Goal: Information Seeking & Learning: Learn about a topic

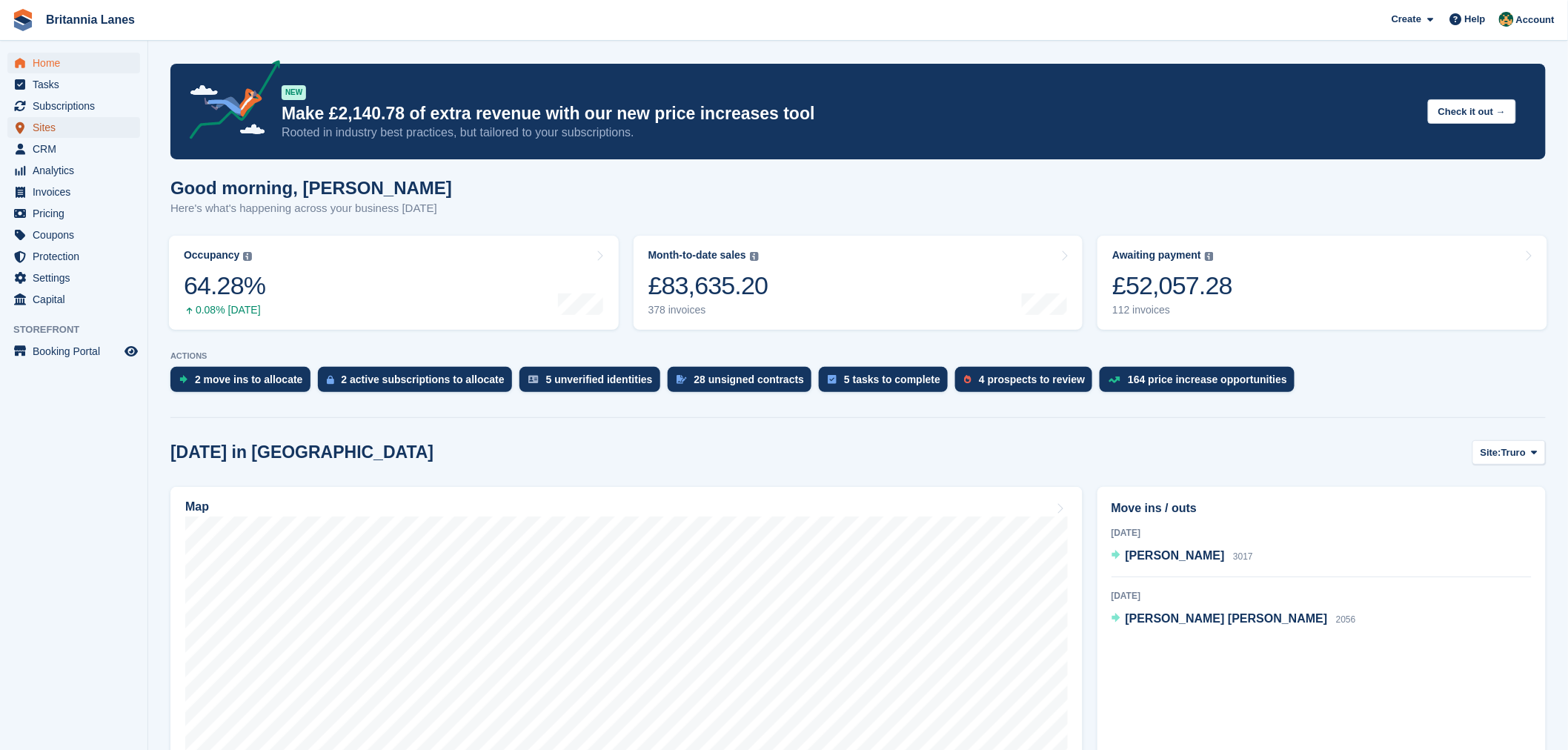
click at [62, 133] on span "Sites" at bounding box center [76, 127] width 89 height 21
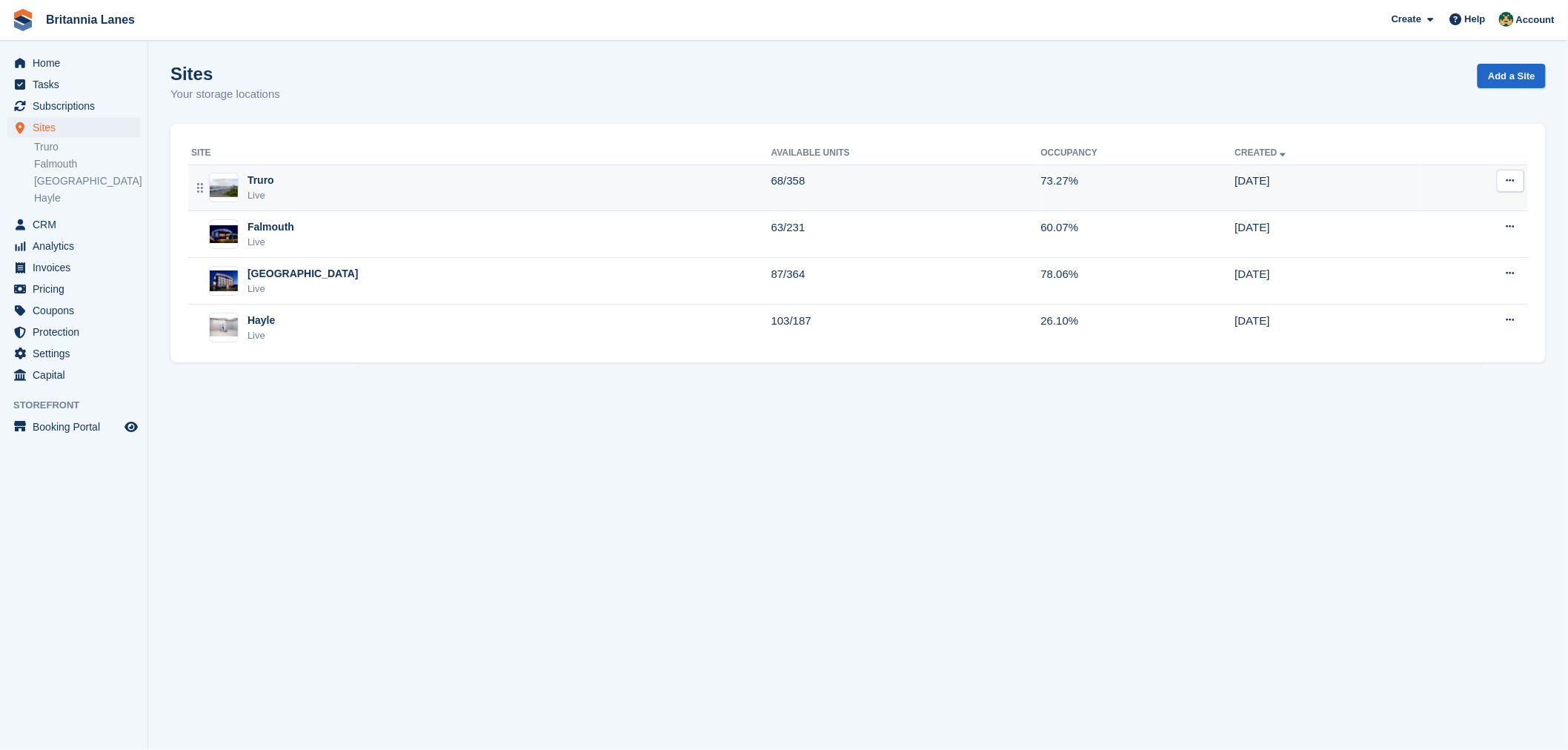
click at [297, 202] on div "Truro Live" at bounding box center [481, 188] width 581 height 31
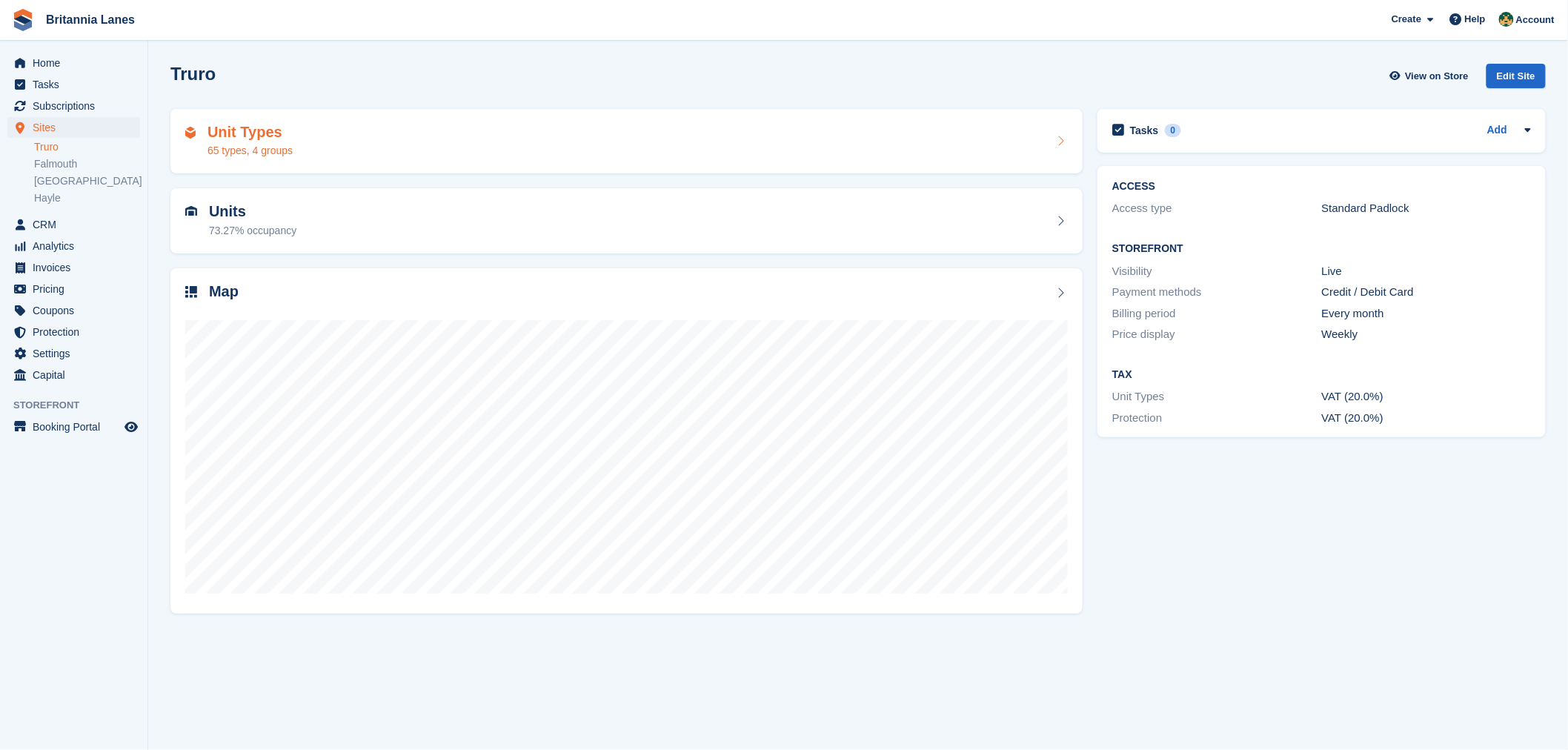
click at [249, 139] on h2 "Unit Types" at bounding box center [249, 132] width 85 height 17
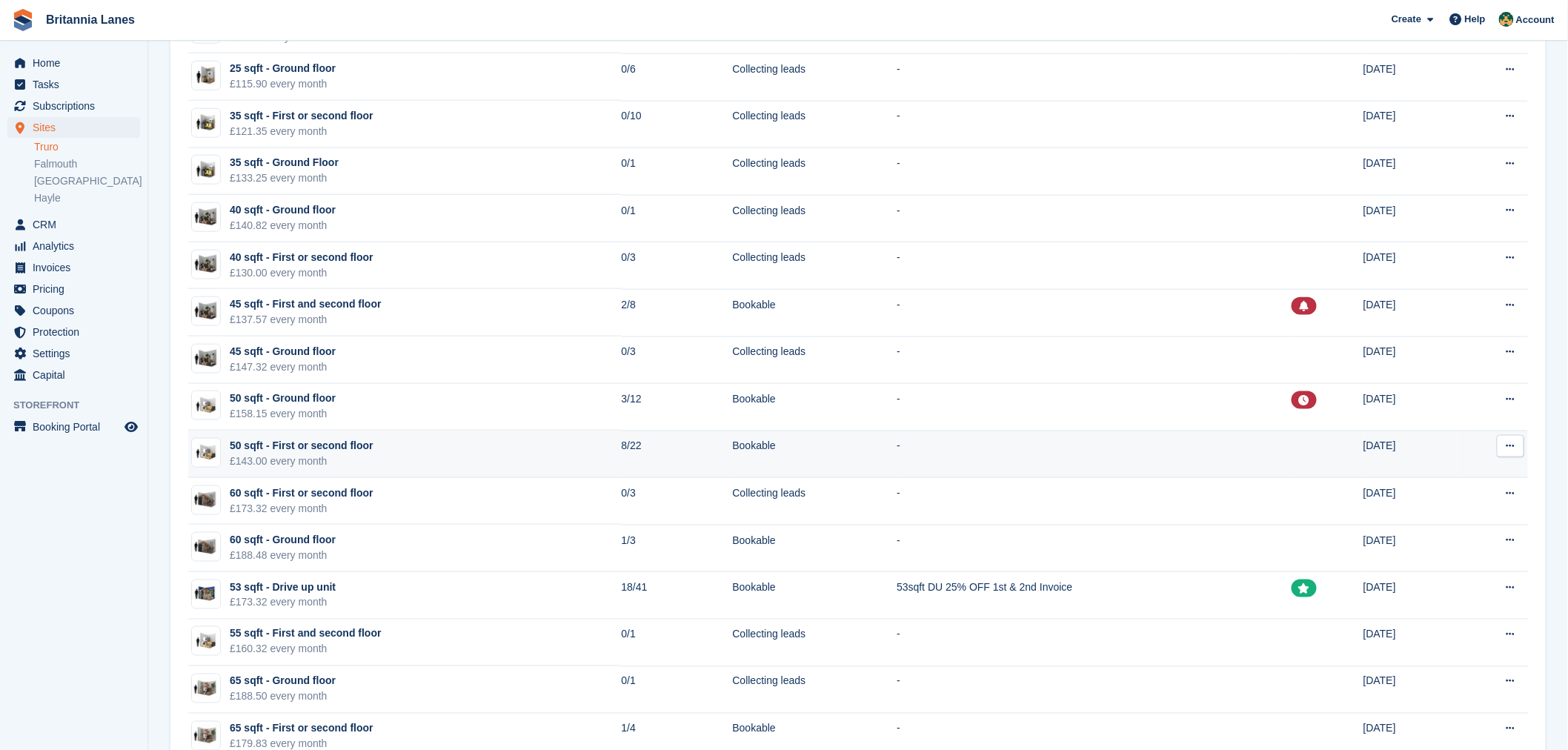
scroll to position [576, 0]
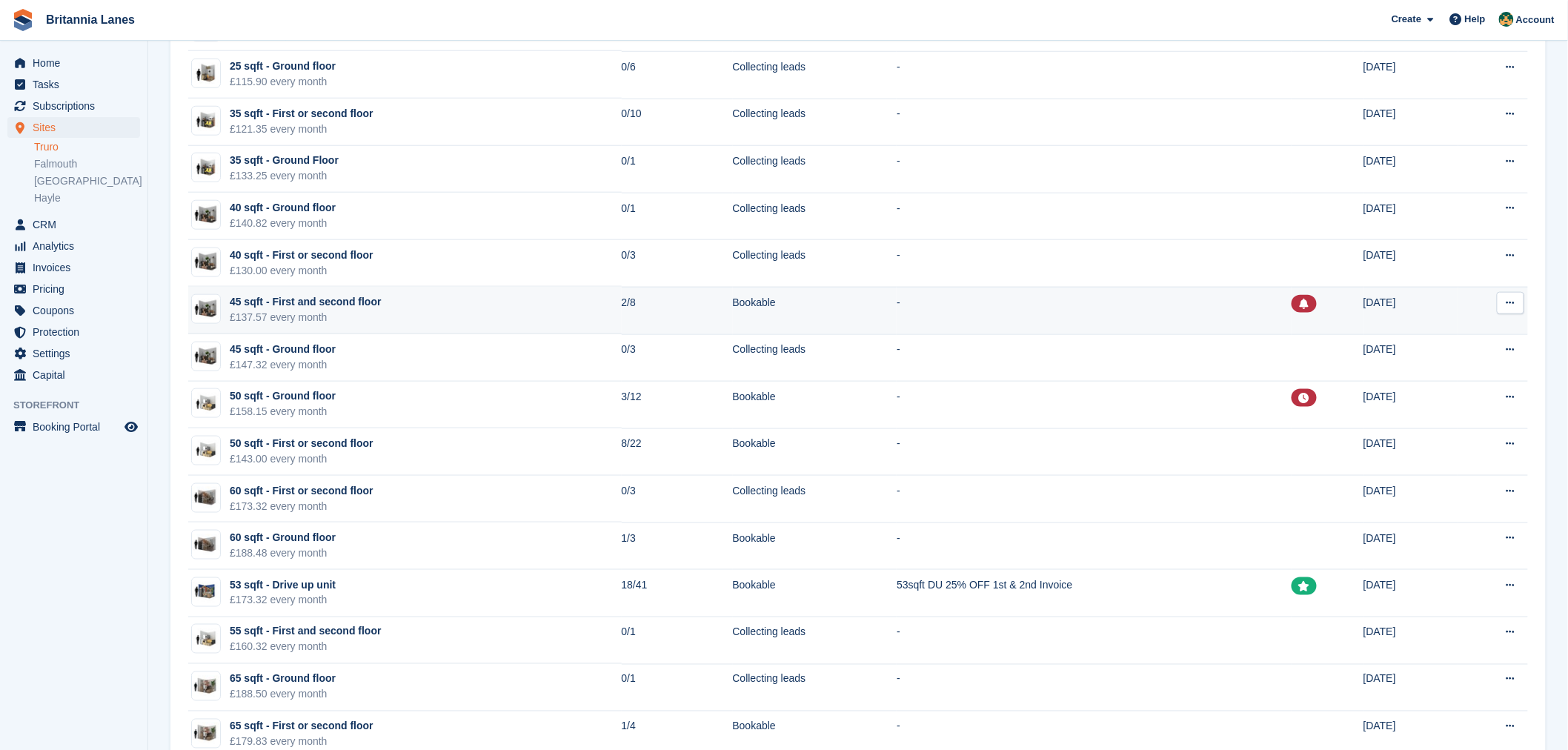
click at [408, 315] on td "45 sqft - First and second floor £137.57 every month" at bounding box center [405, 310] width 434 height 47
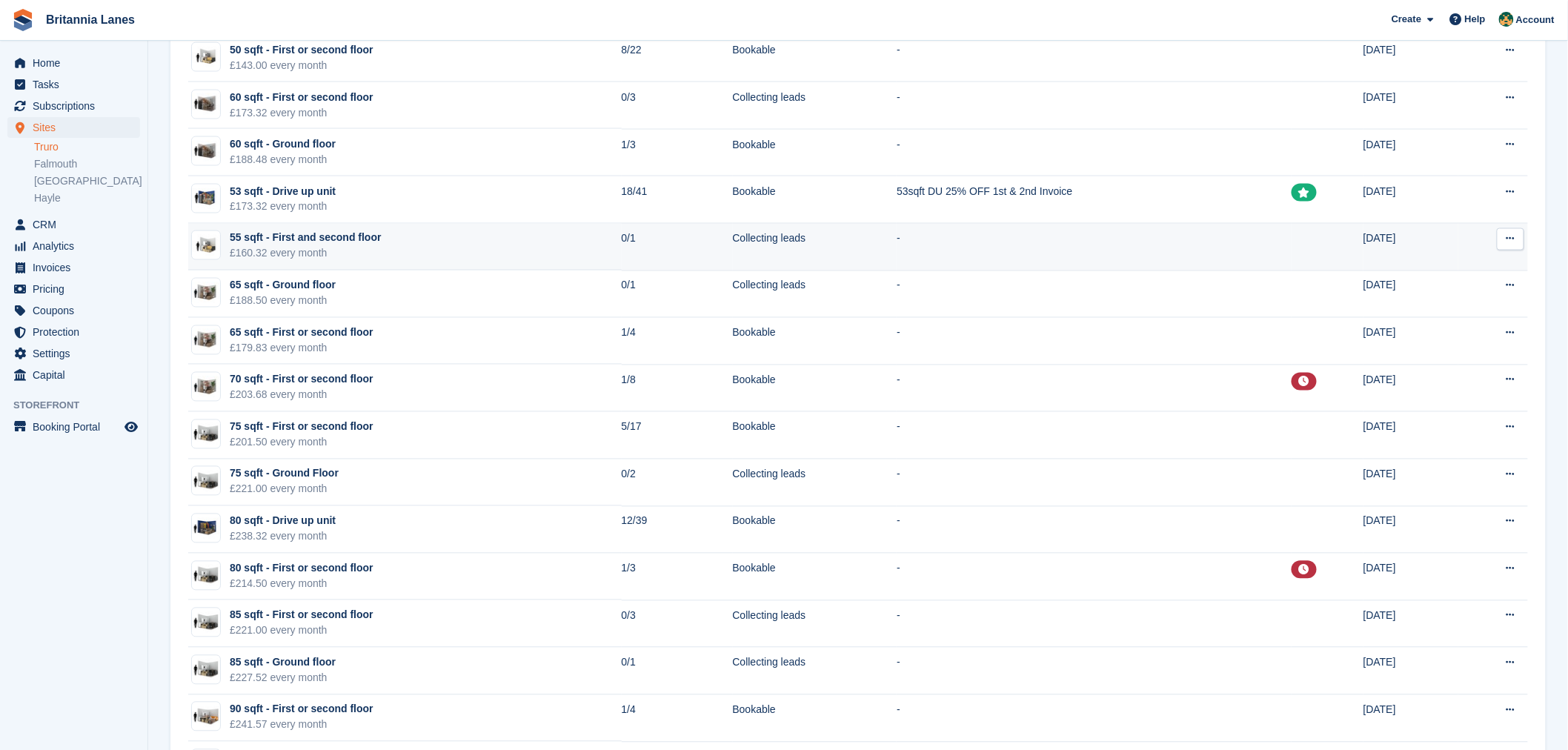
scroll to position [960, 0]
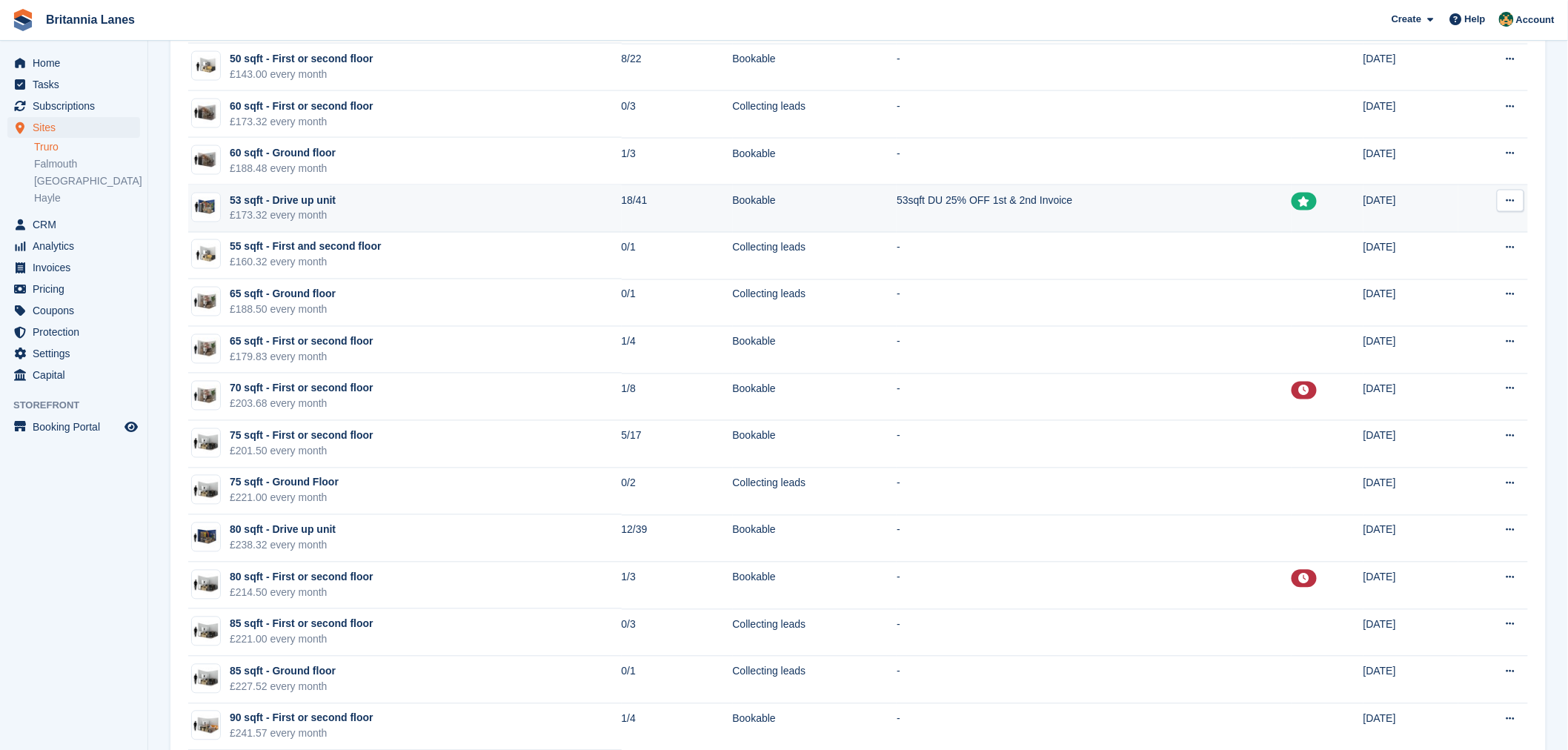
click at [349, 203] on td "53 sqft - Drive up unit £173.32 every month" at bounding box center [405, 209] width 434 height 47
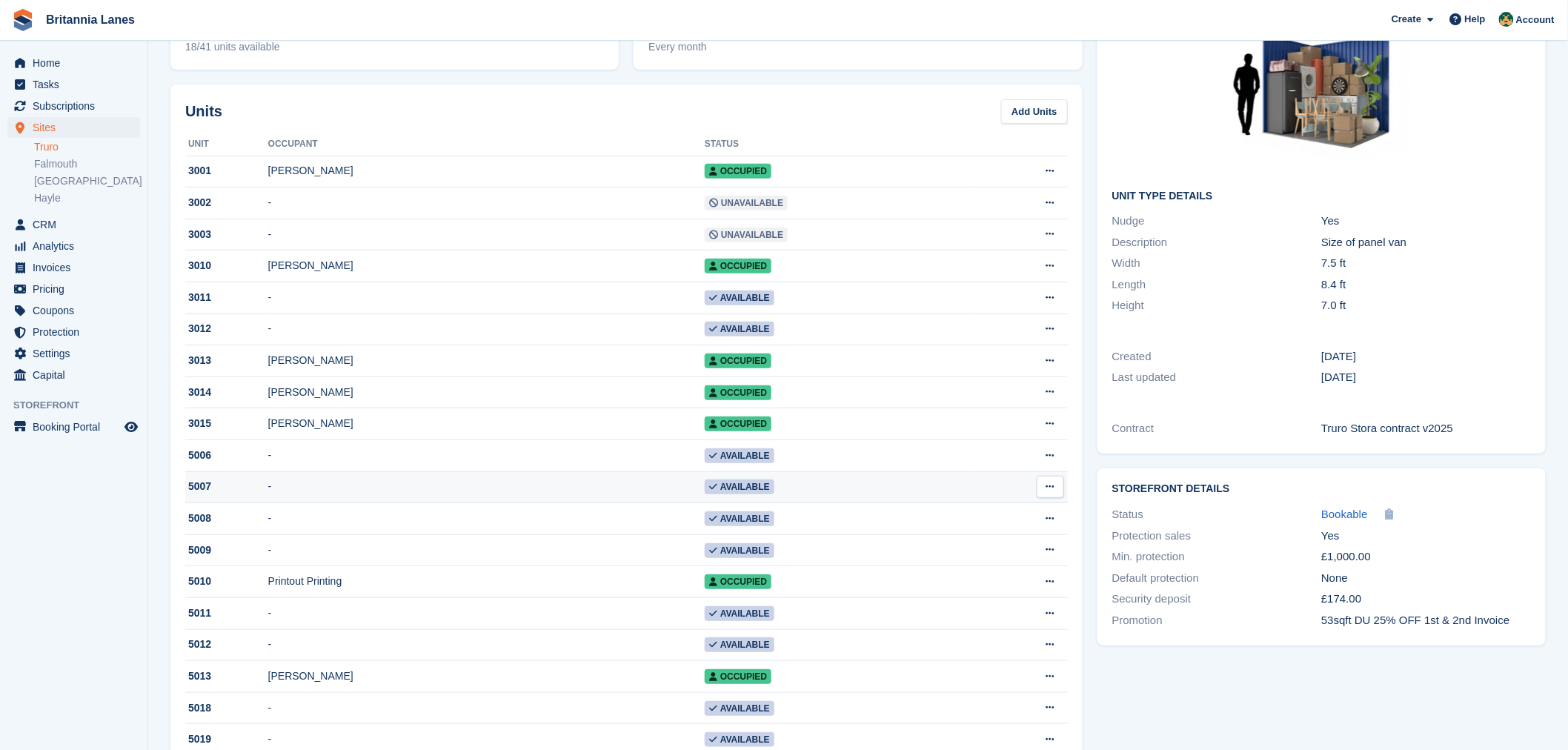
scroll to position [154, 0]
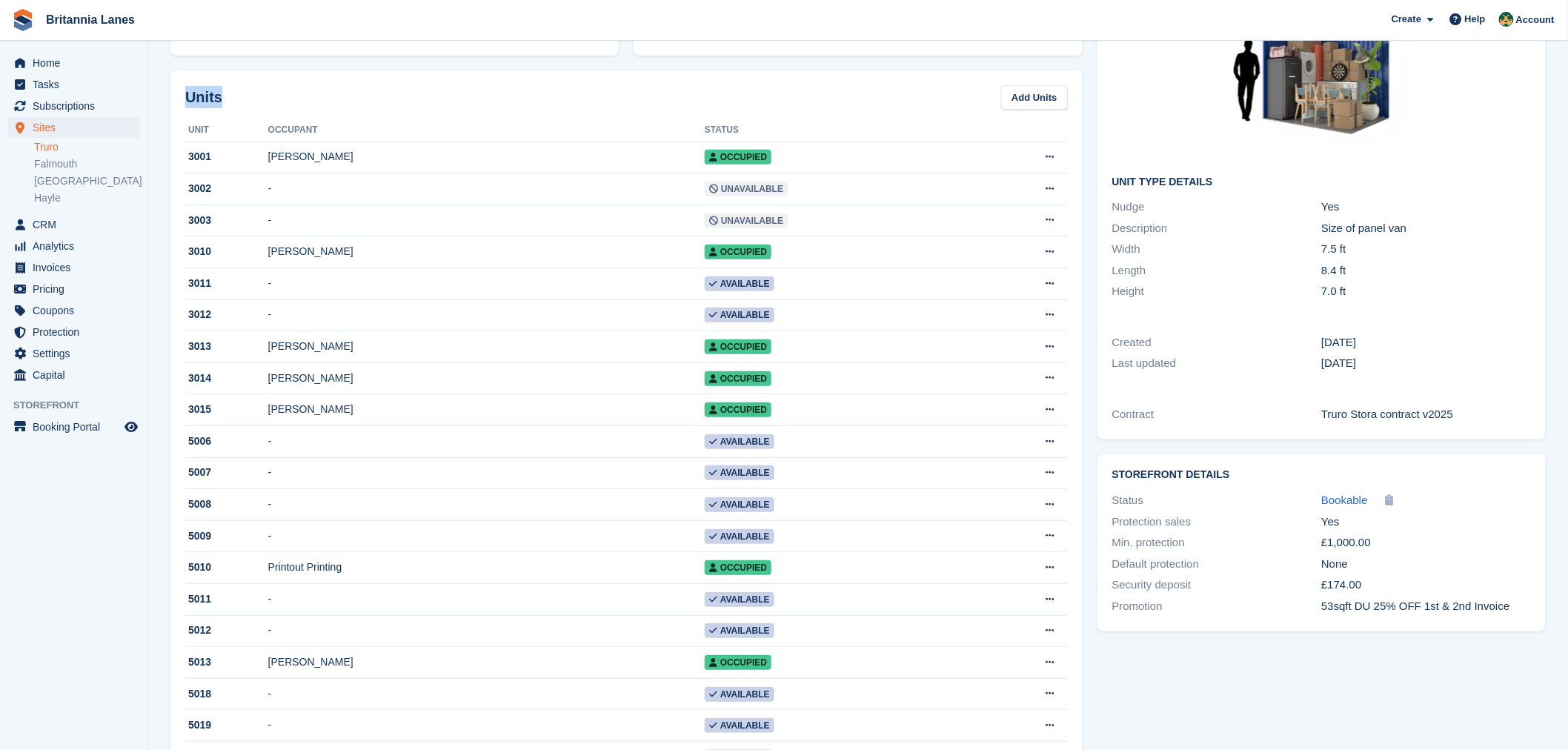
drag, startPoint x: 220, startPoint y: 97, endPoint x: 177, endPoint y: 92, distance: 43.3
click at [177, 92] on div "Units Add Units Unit Occupant Status 3001 Dave Hines-Randle Occupied Edit unit …" at bounding box center [626, 759] width 913 height 1377
click at [267, 104] on div "Units Add Units" at bounding box center [626, 97] width 883 height 25
drag, startPoint x: 227, startPoint y: 100, endPoint x: 173, endPoint y: 95, distance: 54.2
click at [173, 95] on div "Units Add Units Unit Occupant Status 3001 Dave Hines-Randle Occupied Edit unit …" at bounding box center [626, 759] width 913 height 1377
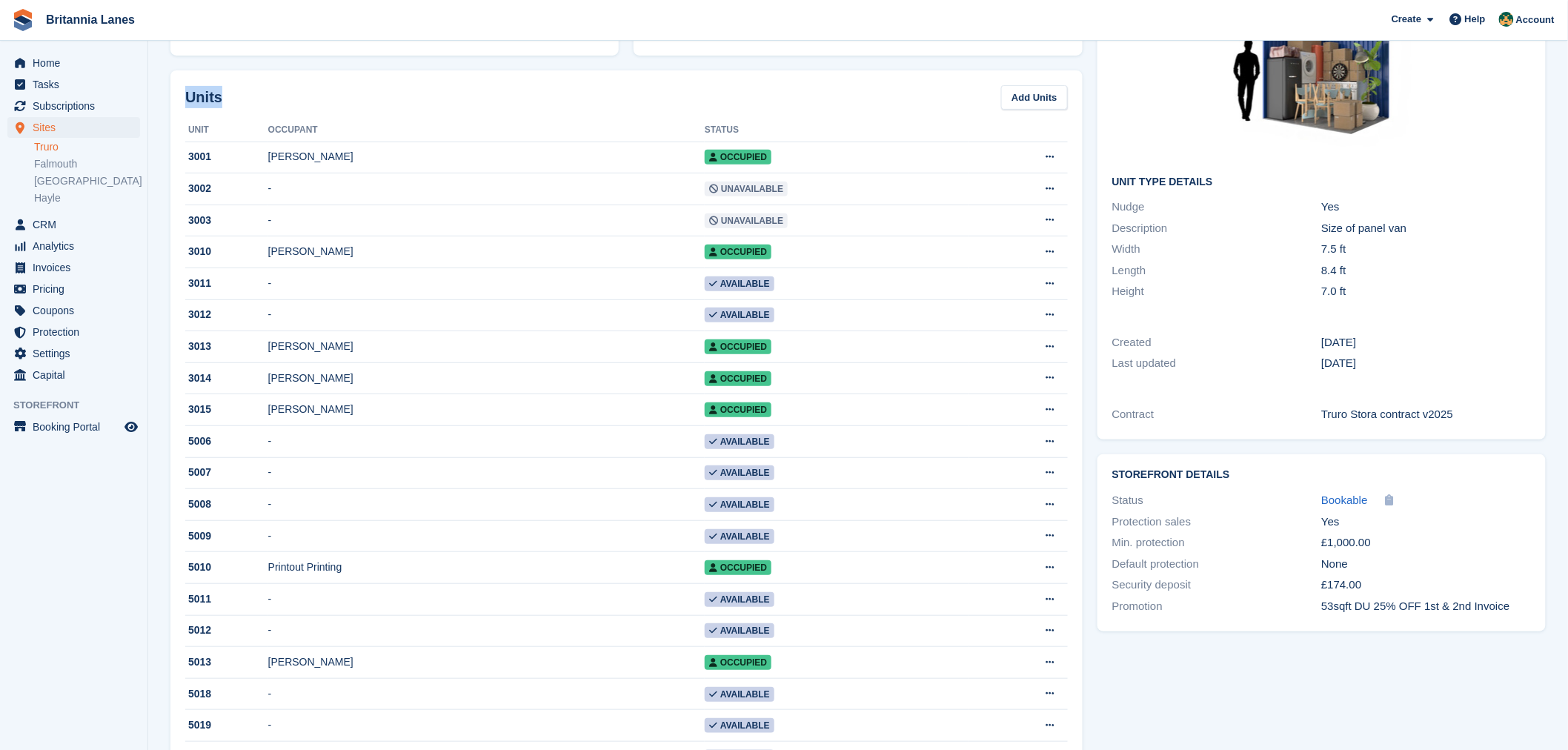
drag, startPoint x: 234, startPoint y: 105, endPoint x: 225, endPoint y: 104, distance: 9.1
click at [232, 105] on div "Units Add Units" at bounding box center [626, 97] width 883 height 25
click at [222, 102] on div "Units Add Units" at bounding box center [626, 97] width 883 height 25
drag, startPoint x: 219, startPoint y: 101, endPoint x: 209, endPoint y: 98, distance: 10.4
click at [179, 94] on div "Units Add Units Unit Occupant Status 3001 Dave Hines-Randle Occupied Edit unit …" at bounding box center [626, 759] width 913 height 1377
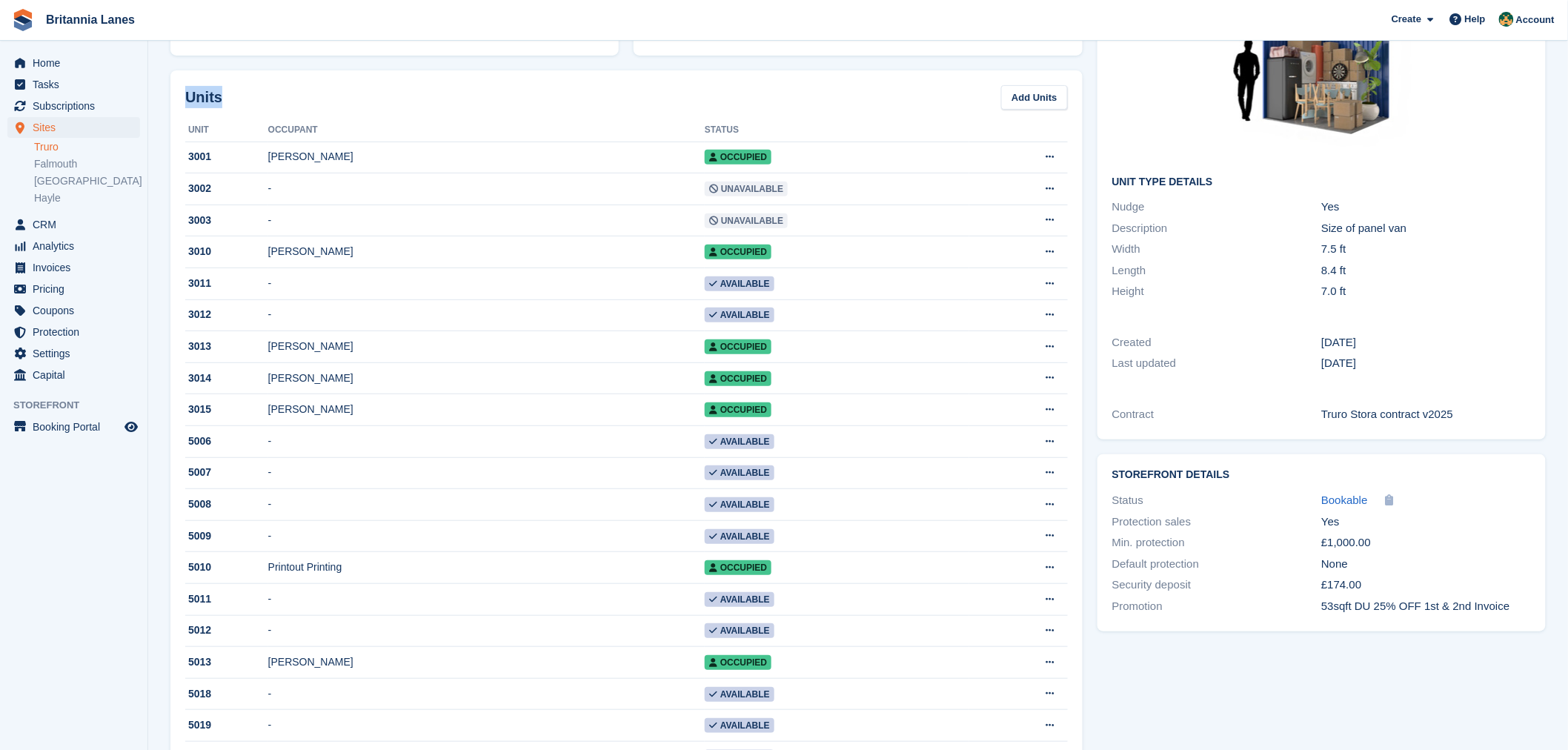
click at [231, 102] on div "Units Add Units" at bounding box center [626, 97] width 883 height 25
drag, startPoint x: 217, startPoint y: 100, endPoint x: 172, endPoint y: 92, distance: 45.7
click at [172, 92] on div "Units Add Units Unit Occupant Status 3001 Dave Hines-Randle Occupied Edit unit …" at bounding box center [626, 759] width 913 height 1377
click at [242, 102] on div "Units Add Units" at bounding box center [626, 97] width 883 height 25
click at [220, 92] on div "Units Add Units" at bounding box center [626, 97] width 883 height 25
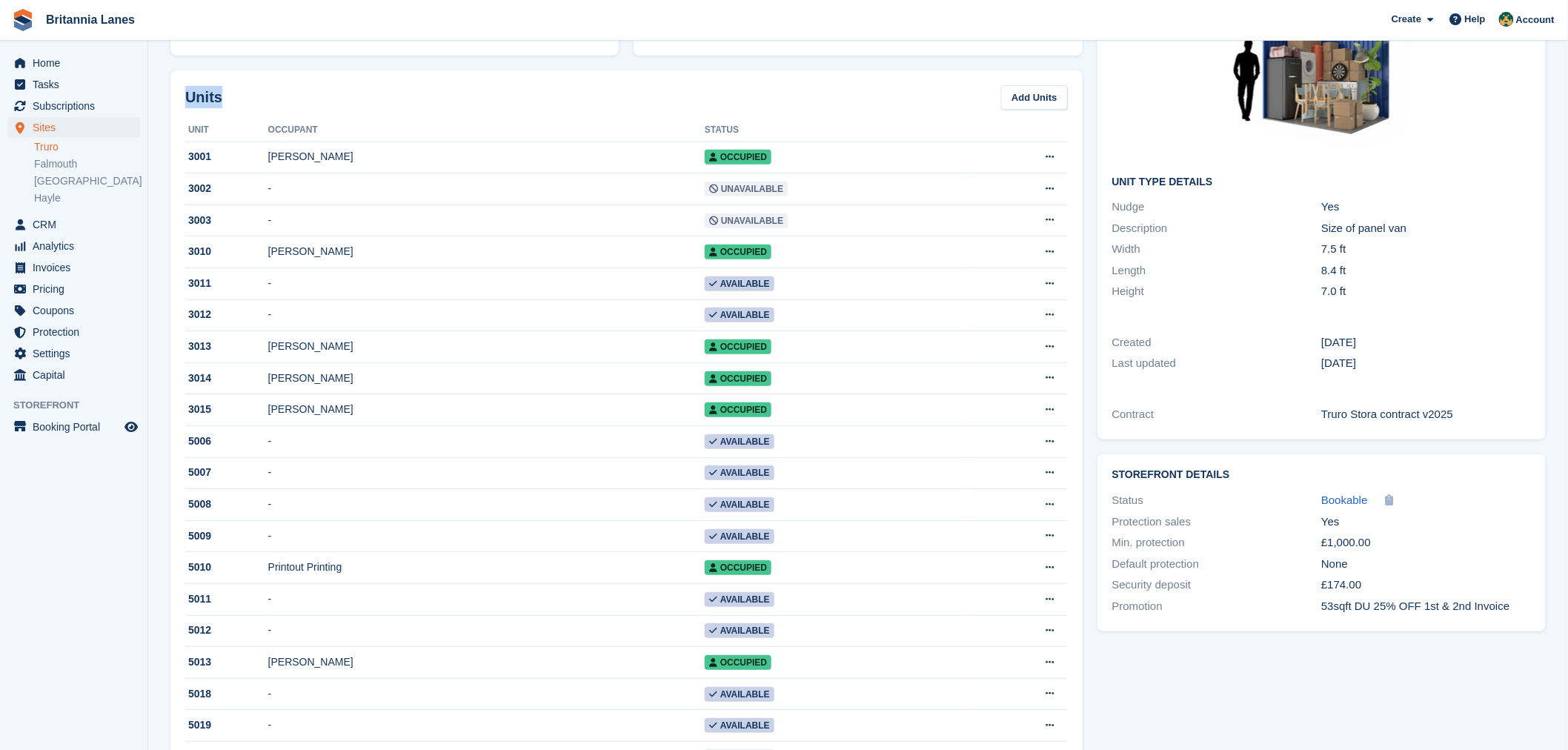
drag, startPoint x: 217, startPoint y: 99, endPoint x: 183, endPoint y: 94, distance: 34.4
click at [183, 94] on div "Units Add Units Unit Occupant Status 3001 Dave Hines-Randle Occupied Edit unit …" at bounding box center [626, 759] width 913 height 1377
click at [241, 105] on div "Units Add Units" at bounding box center [626, 97] width 883 height 25
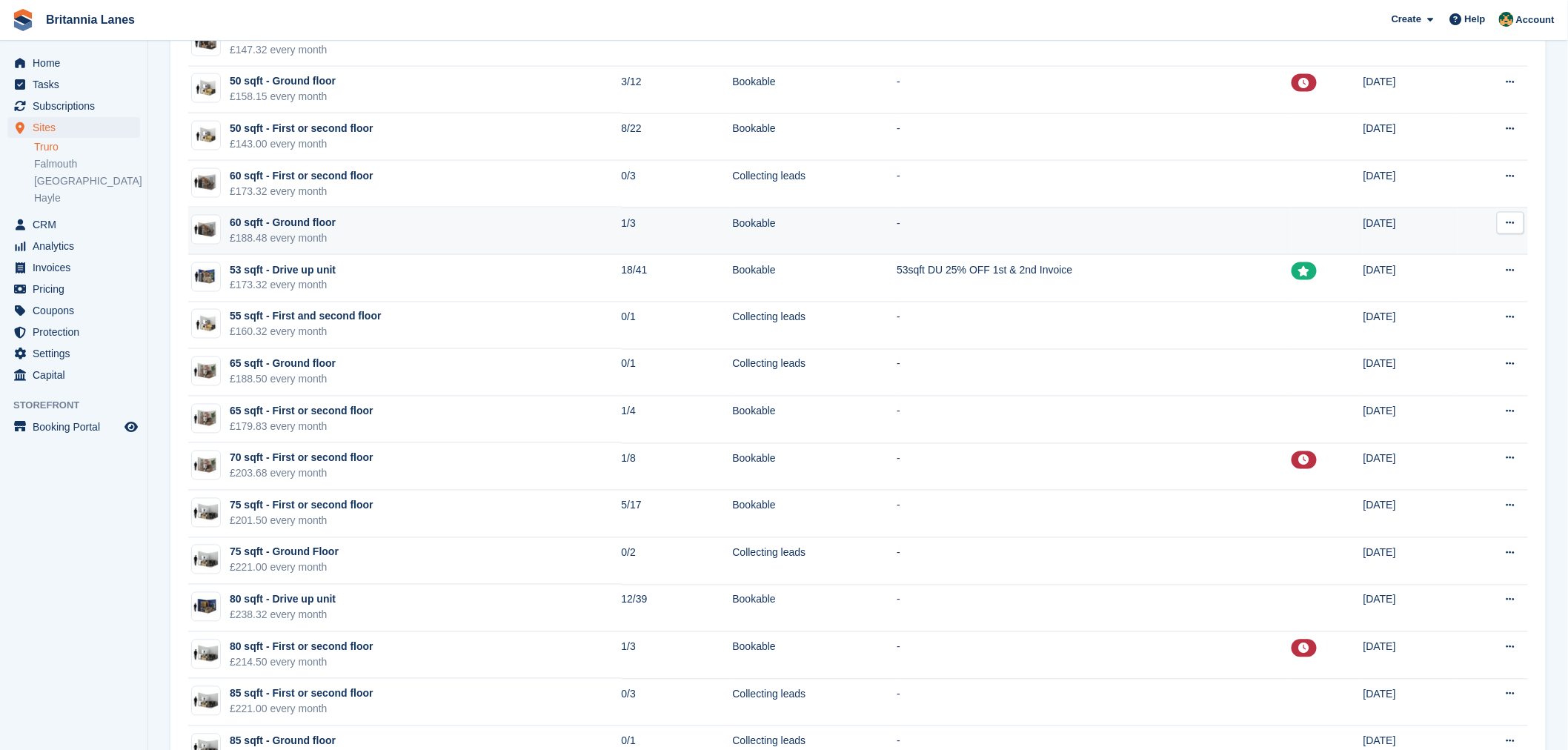
scroll to position [883, 0]
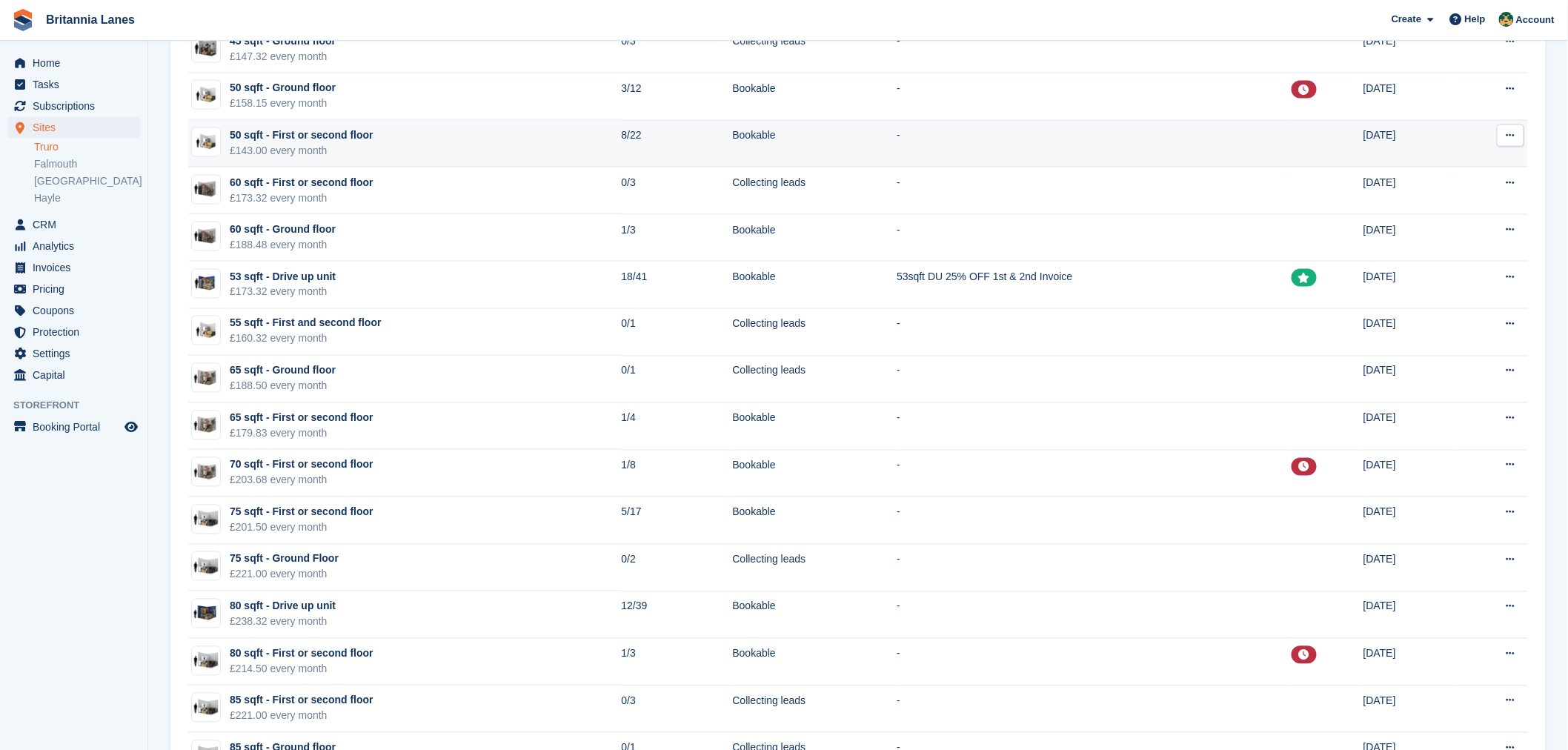
click at [414, 149] on td "50 sqft - First or second floor £143.00 every month" at bounding box center [405, 144] width 434 height 47
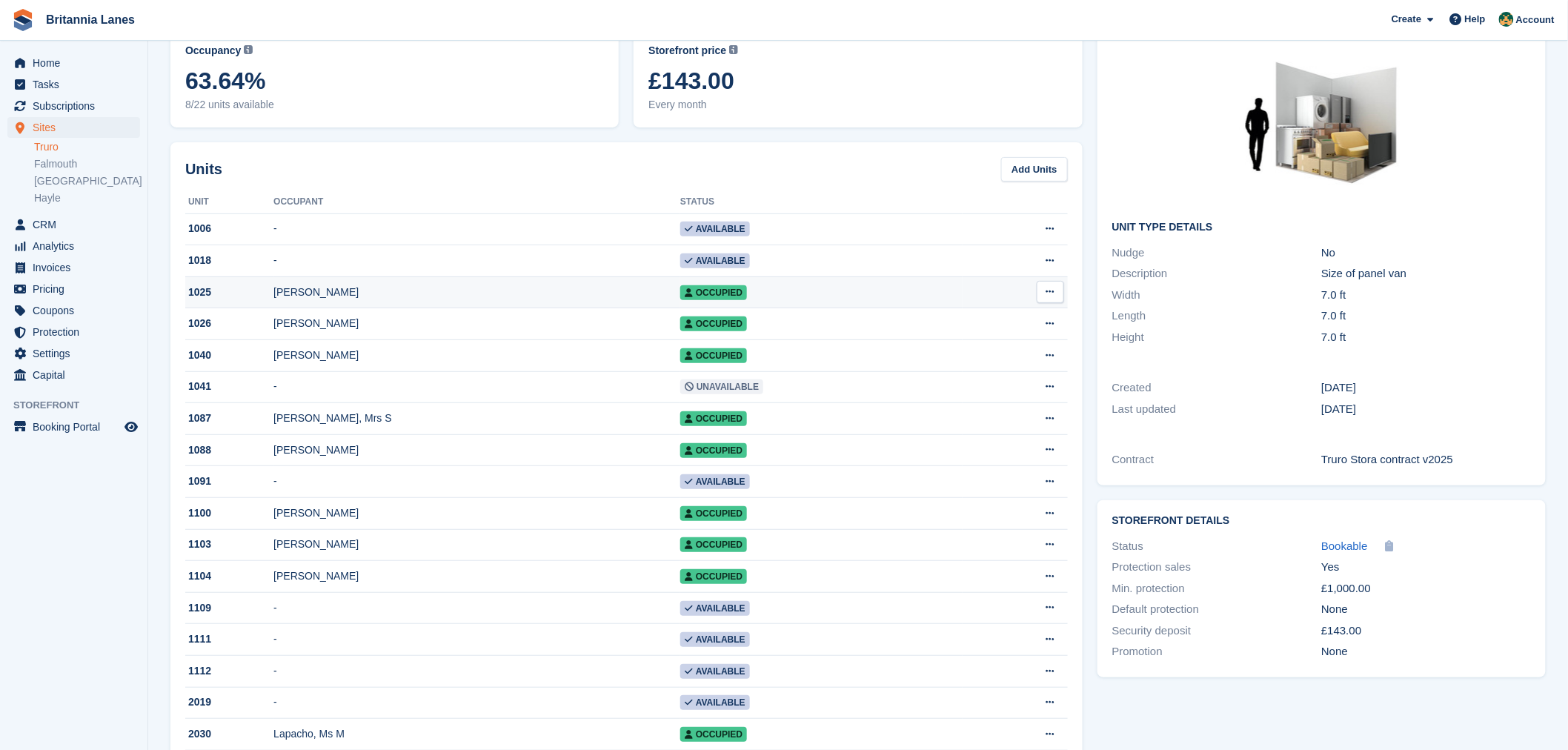
scroll to position [115, 0]
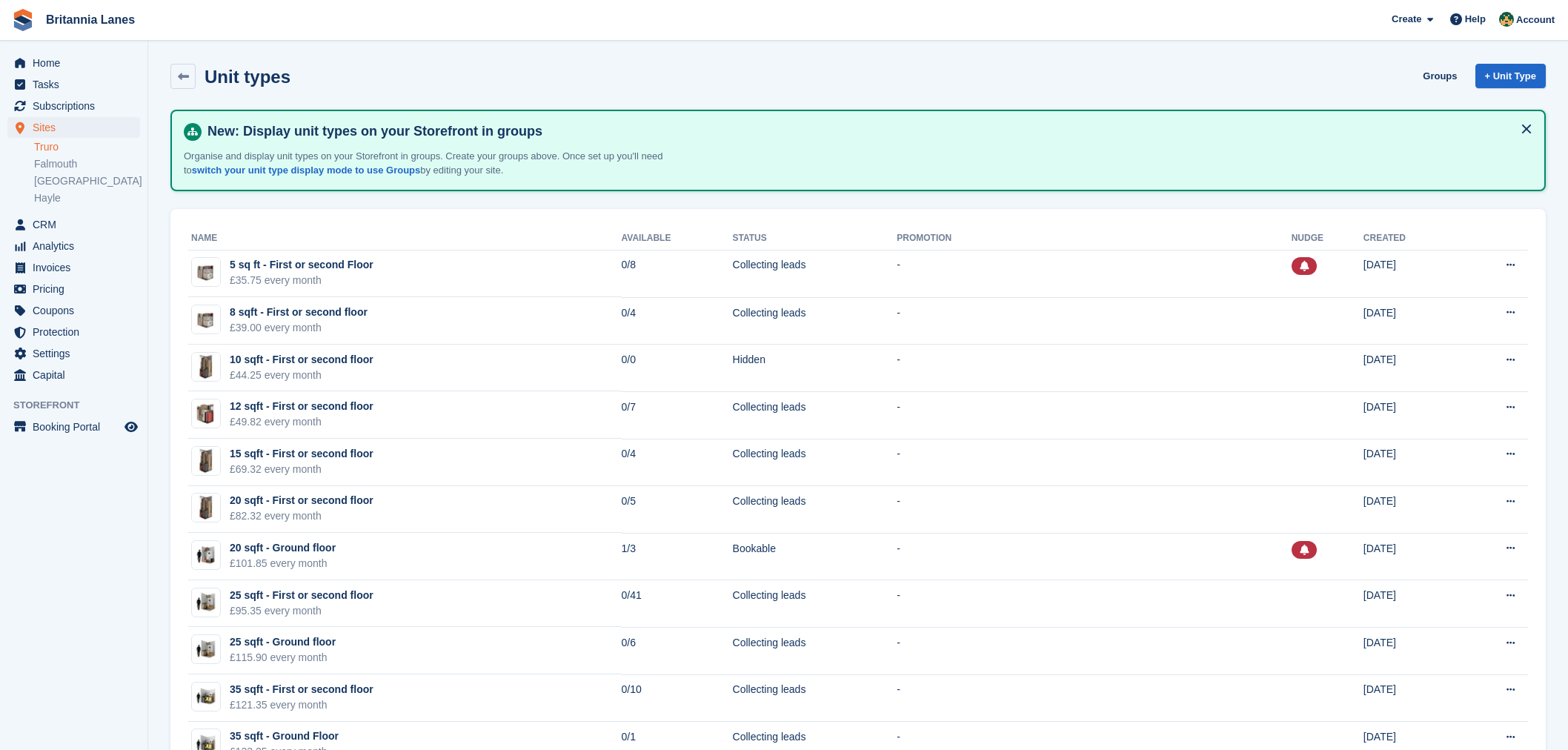
scroll to position [883, 0]
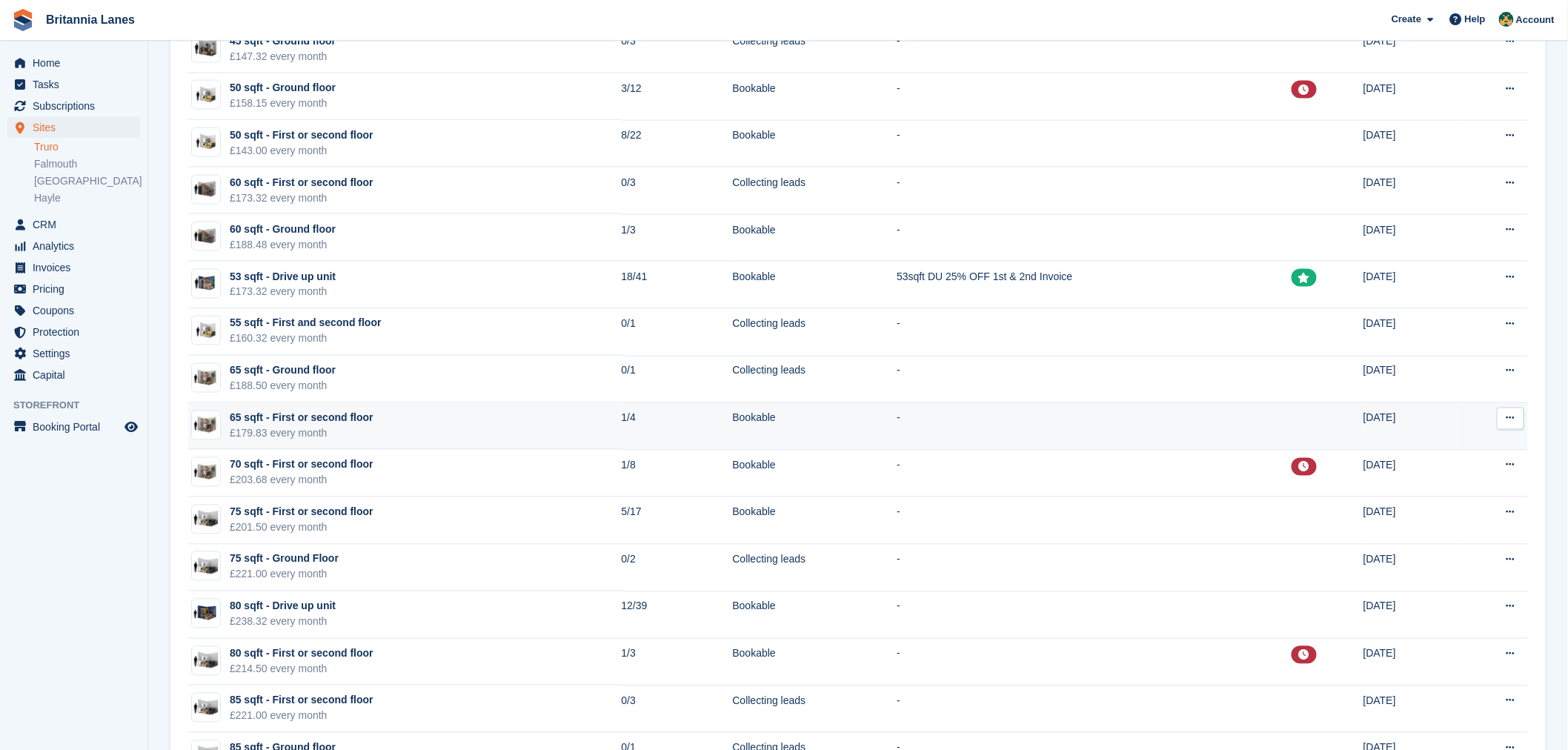
click at [415, 424] on td "65 sqft - First or second floor £179.83 every month" at bounding box center [405, 427] width 434 height 47
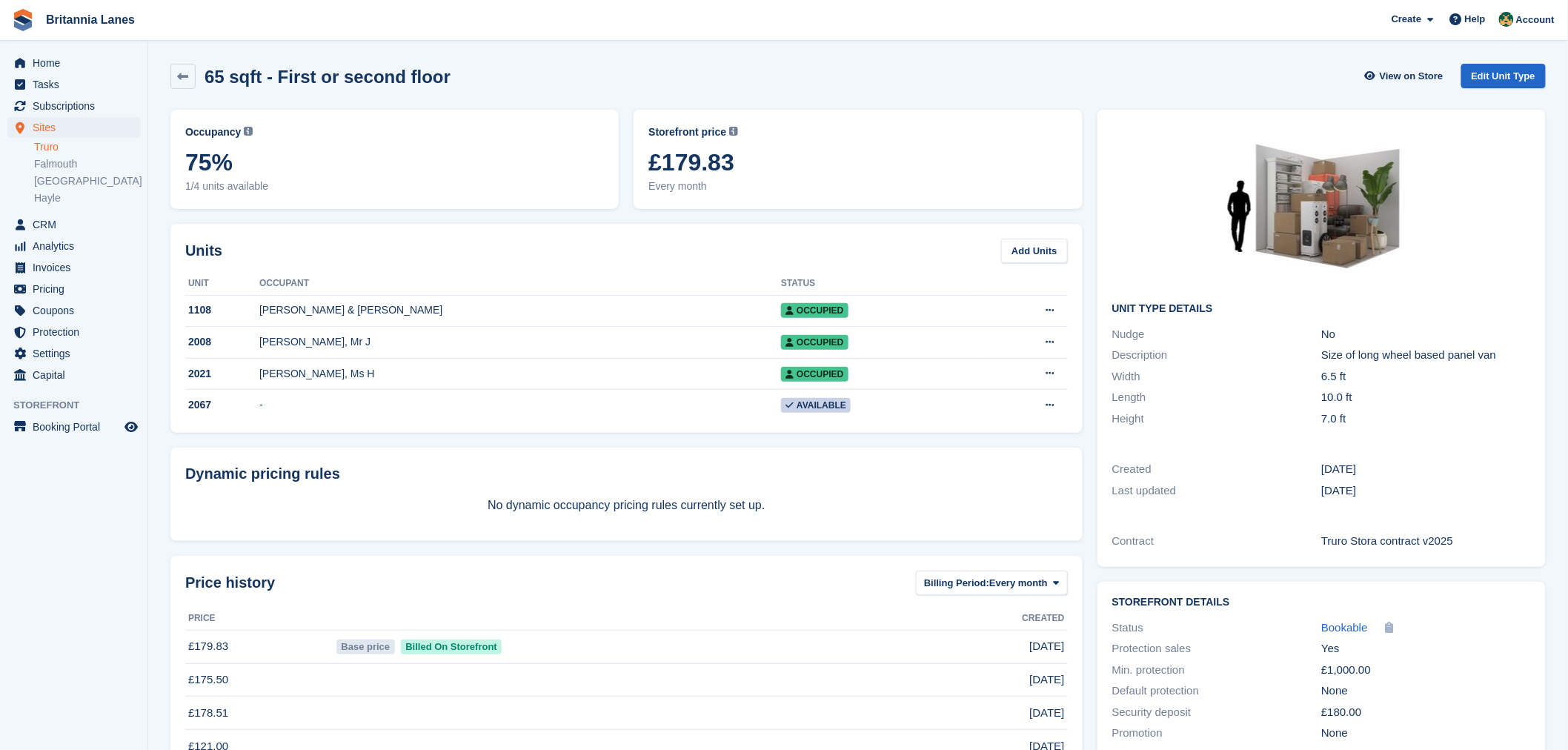
click at [386, 456] on div "Dynamic pricing rules No dynamic occupancy pricing rules currently set up." at bounding box center [626, 494] width 913 height 93
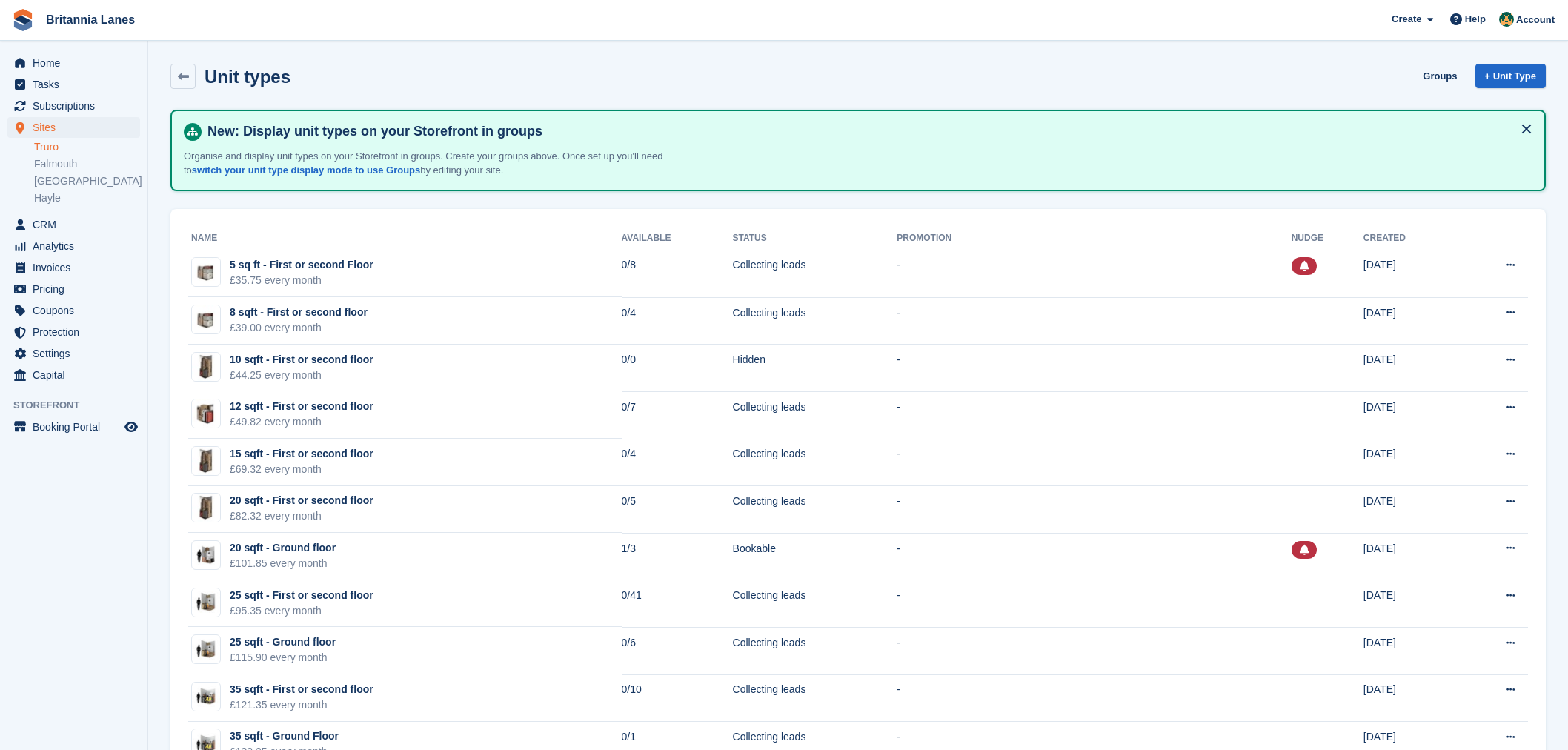
scroll to position [883, 0]
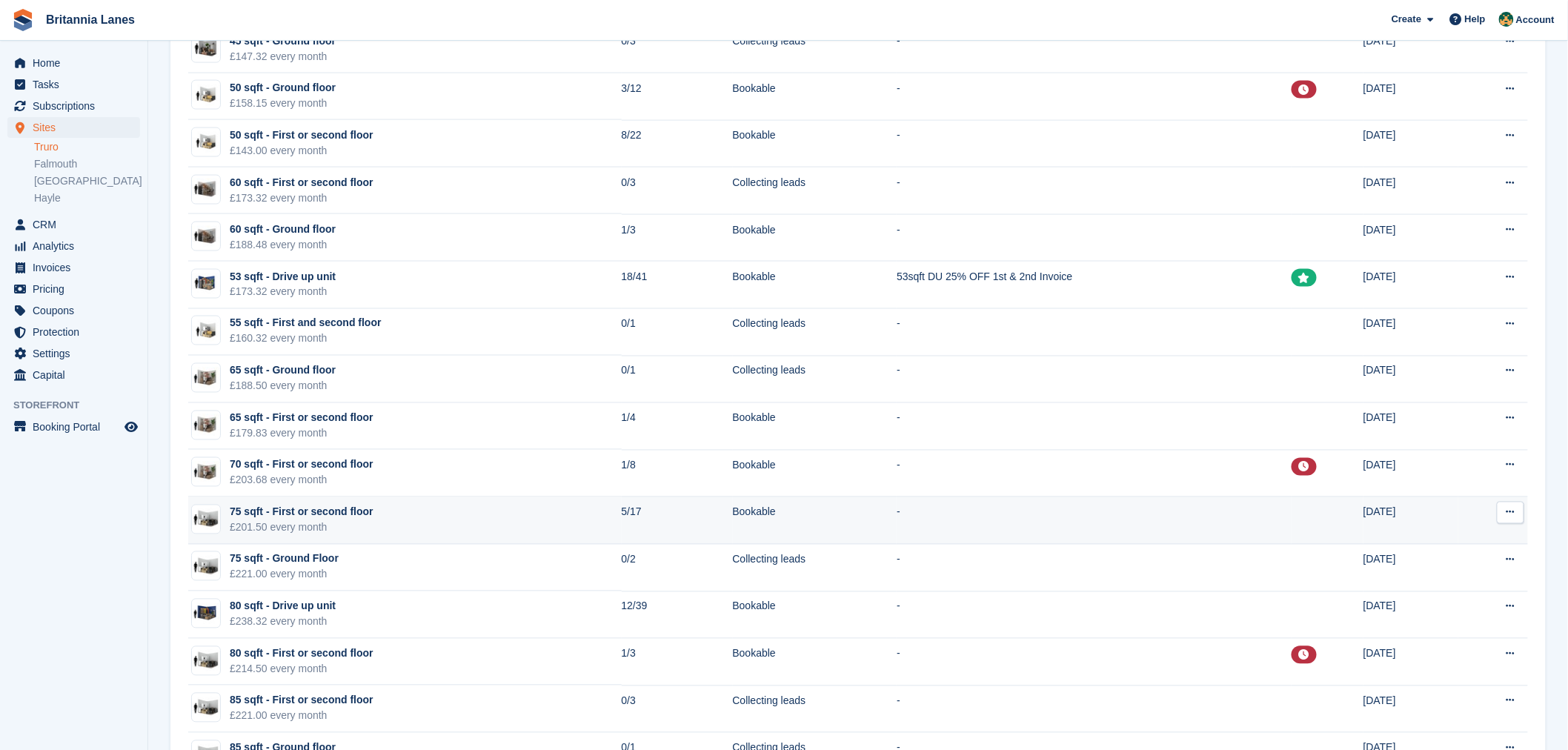
click at [405, 519] on td "75 sqft - First or second floor £201.50 every month" at bounding box center [405, 521] width 434 height 47
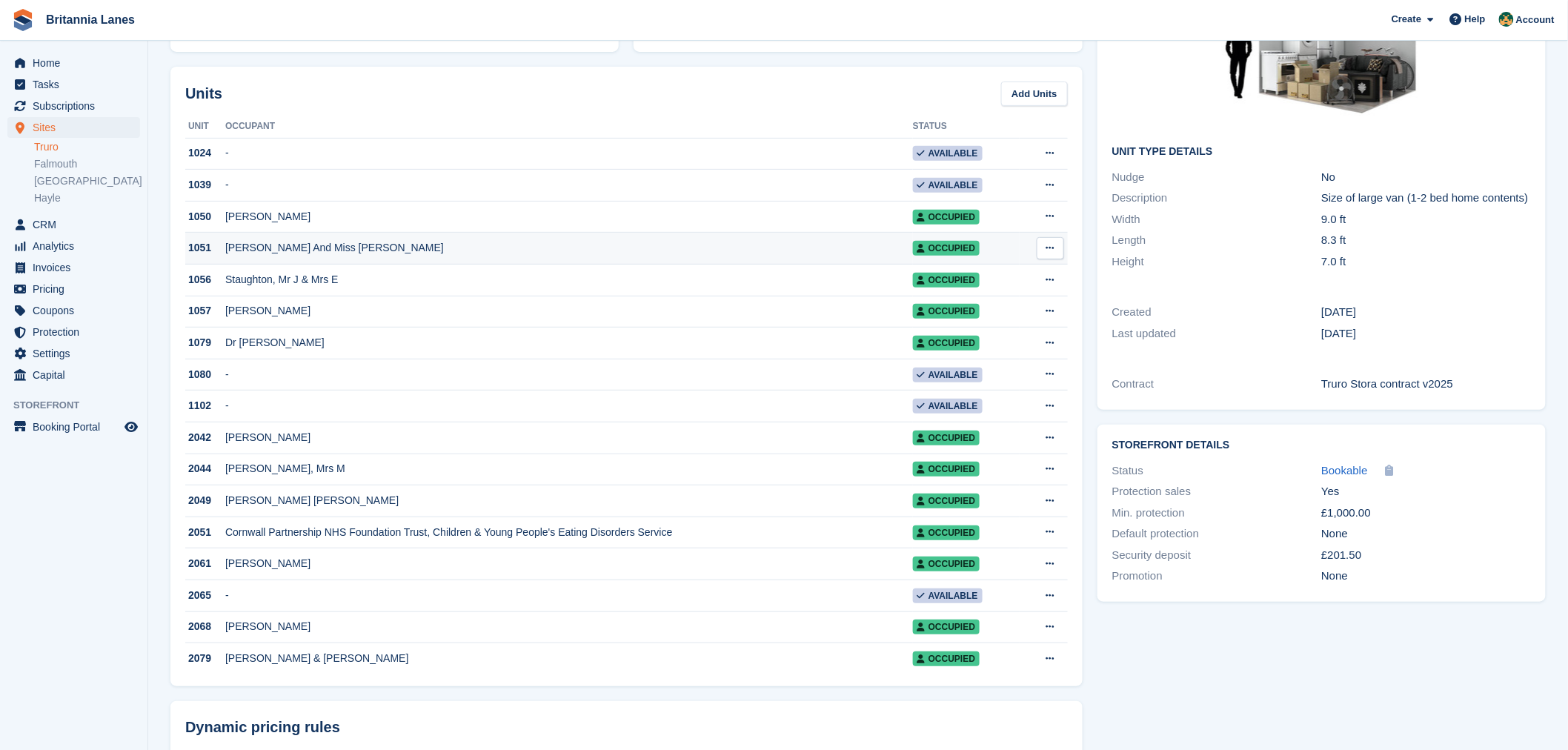
scroll to position [230, 0]
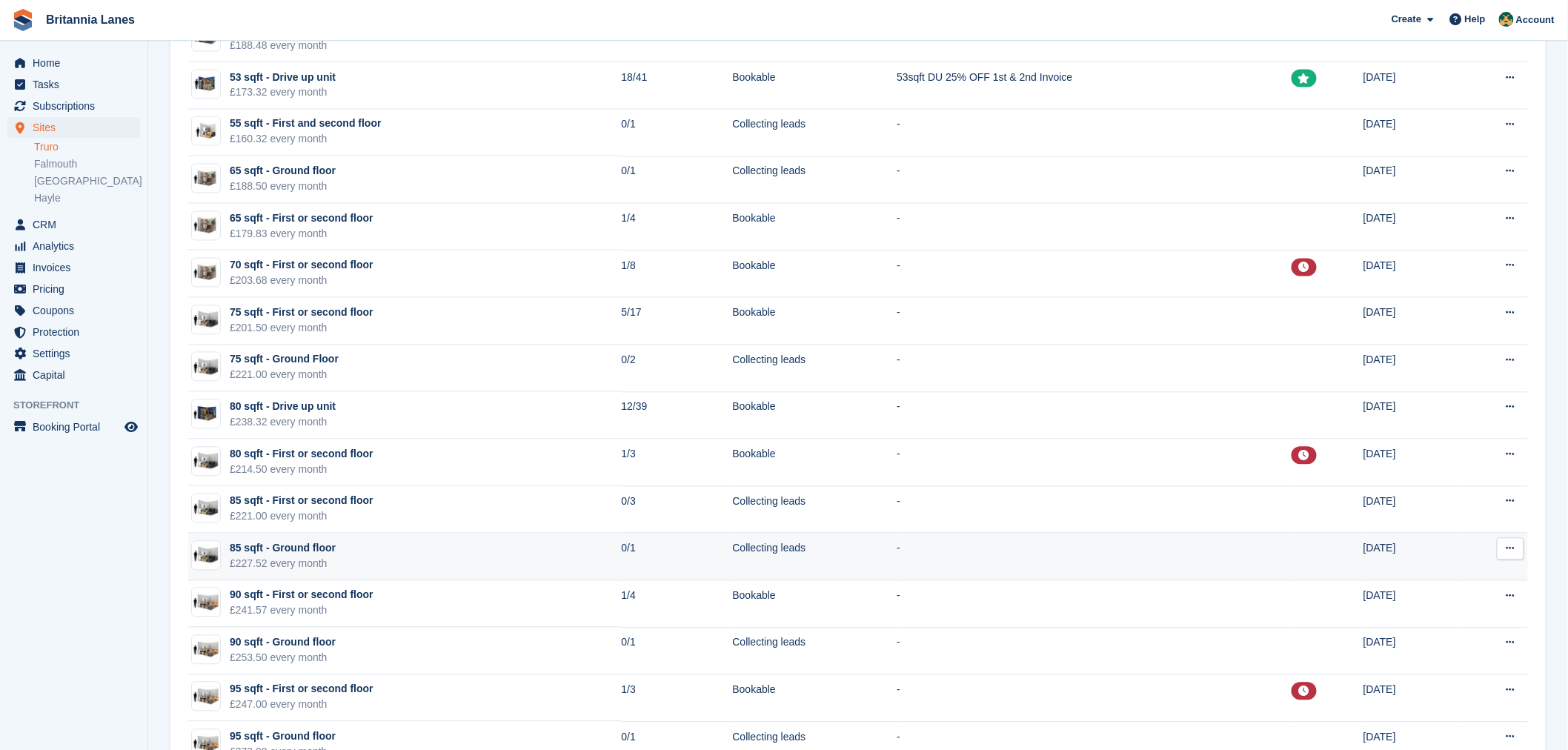
scroll to position [1114, 0]
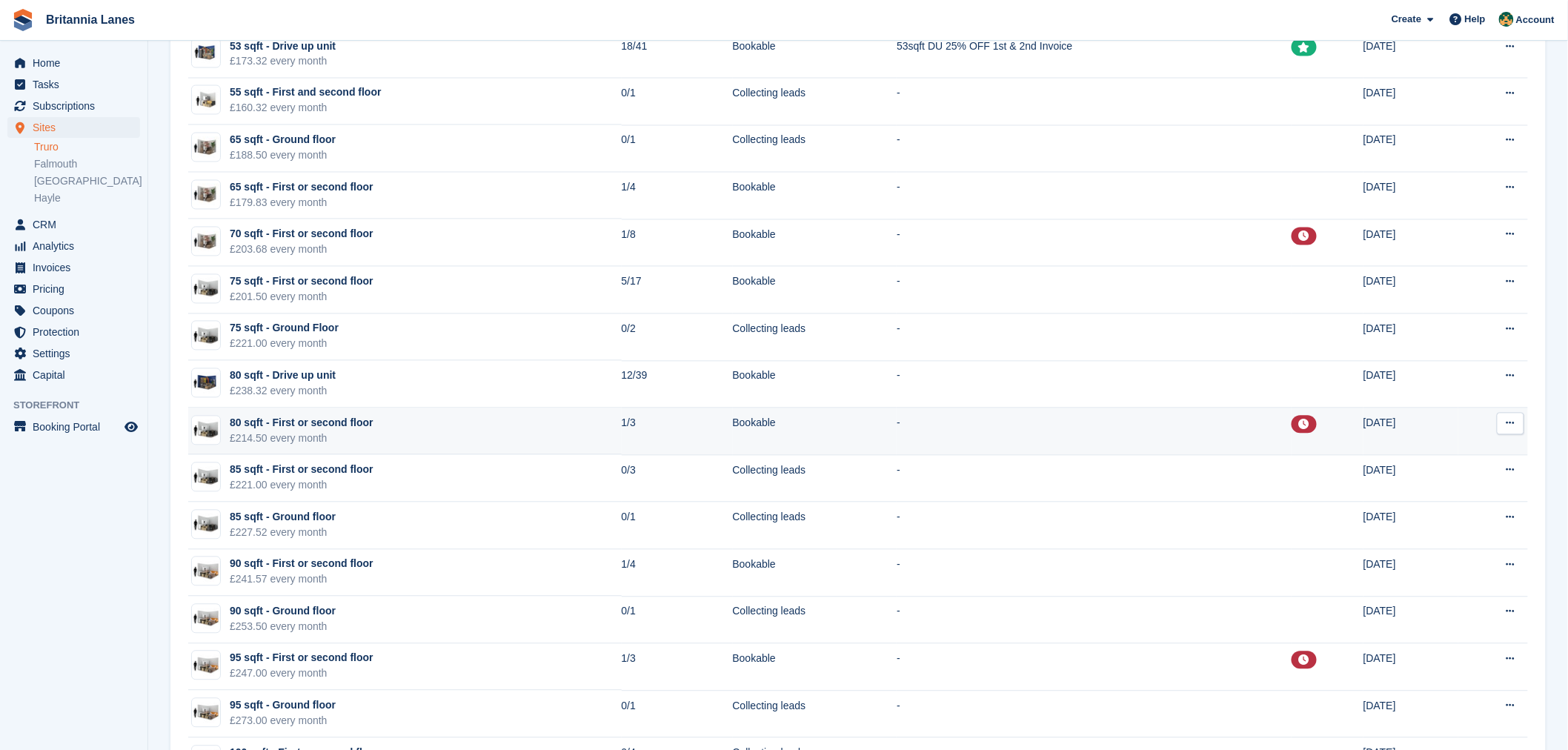
click at [386, 427] on td "80 sqft - First or second floor £214.50 every month" at bounding box center [405, 432] width 434 height 47
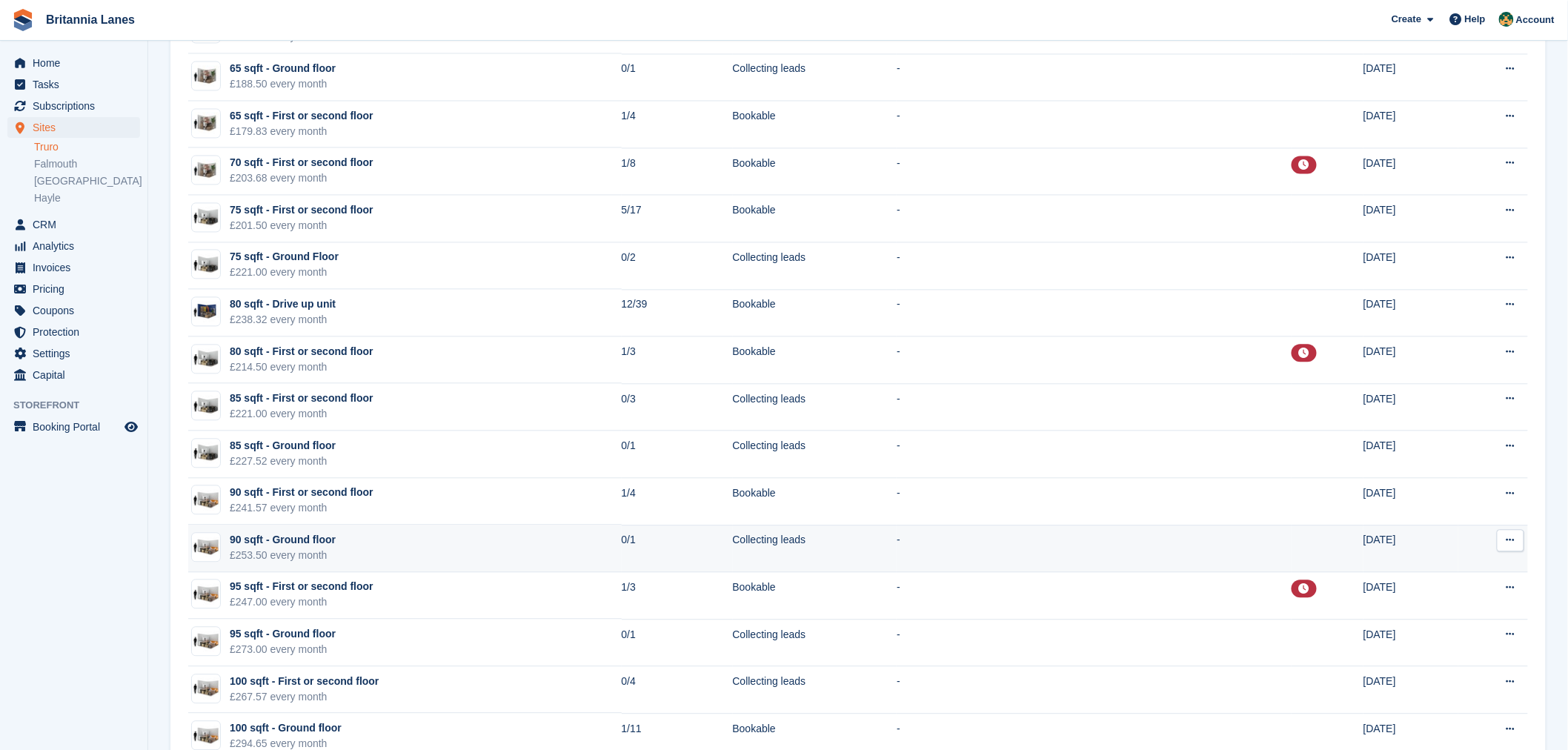
scroll to position [1230, 0]
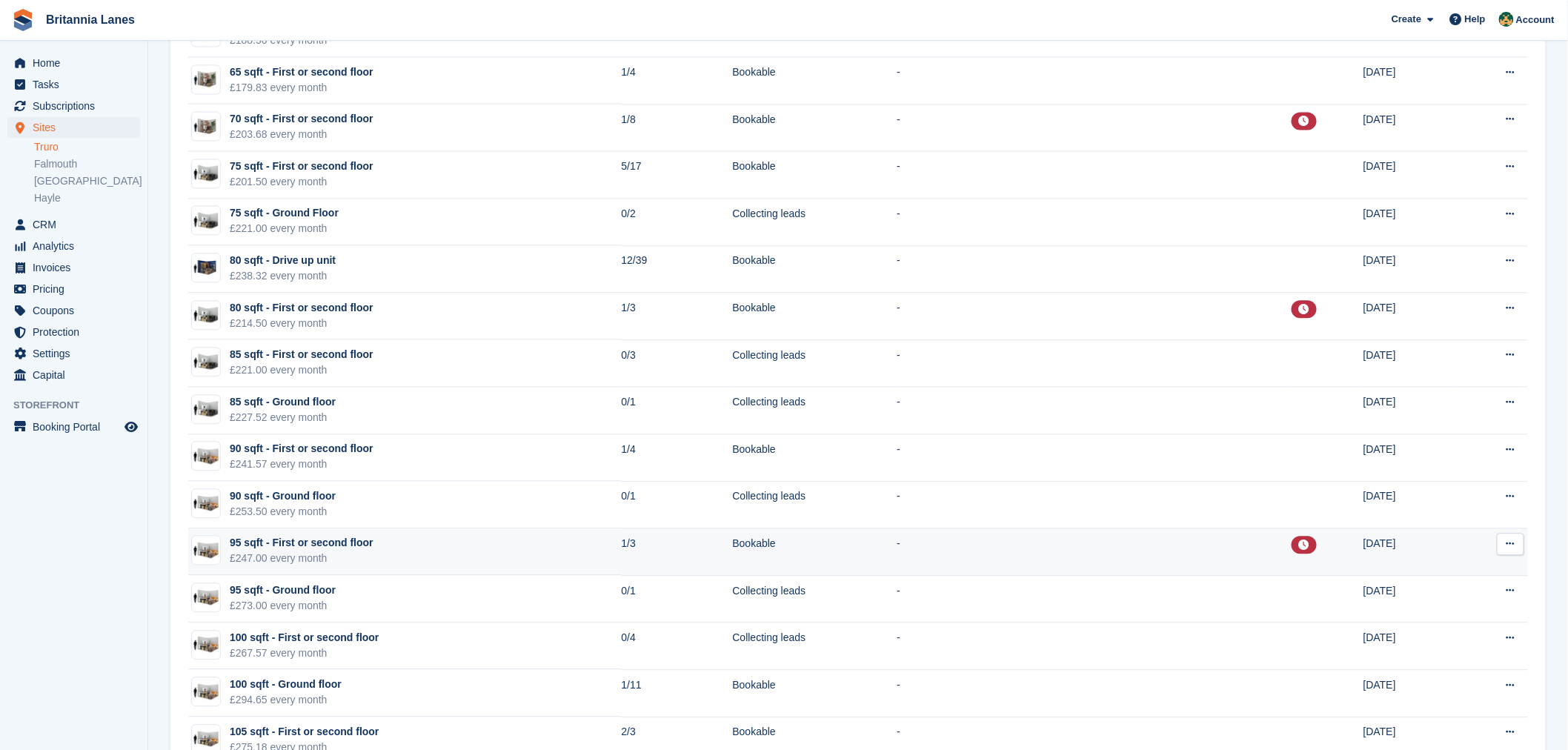
click at [365, 573] on td "95 sqft - First or second floor £247.00 every month" at bounding box center [405, 552] width 434 height 47
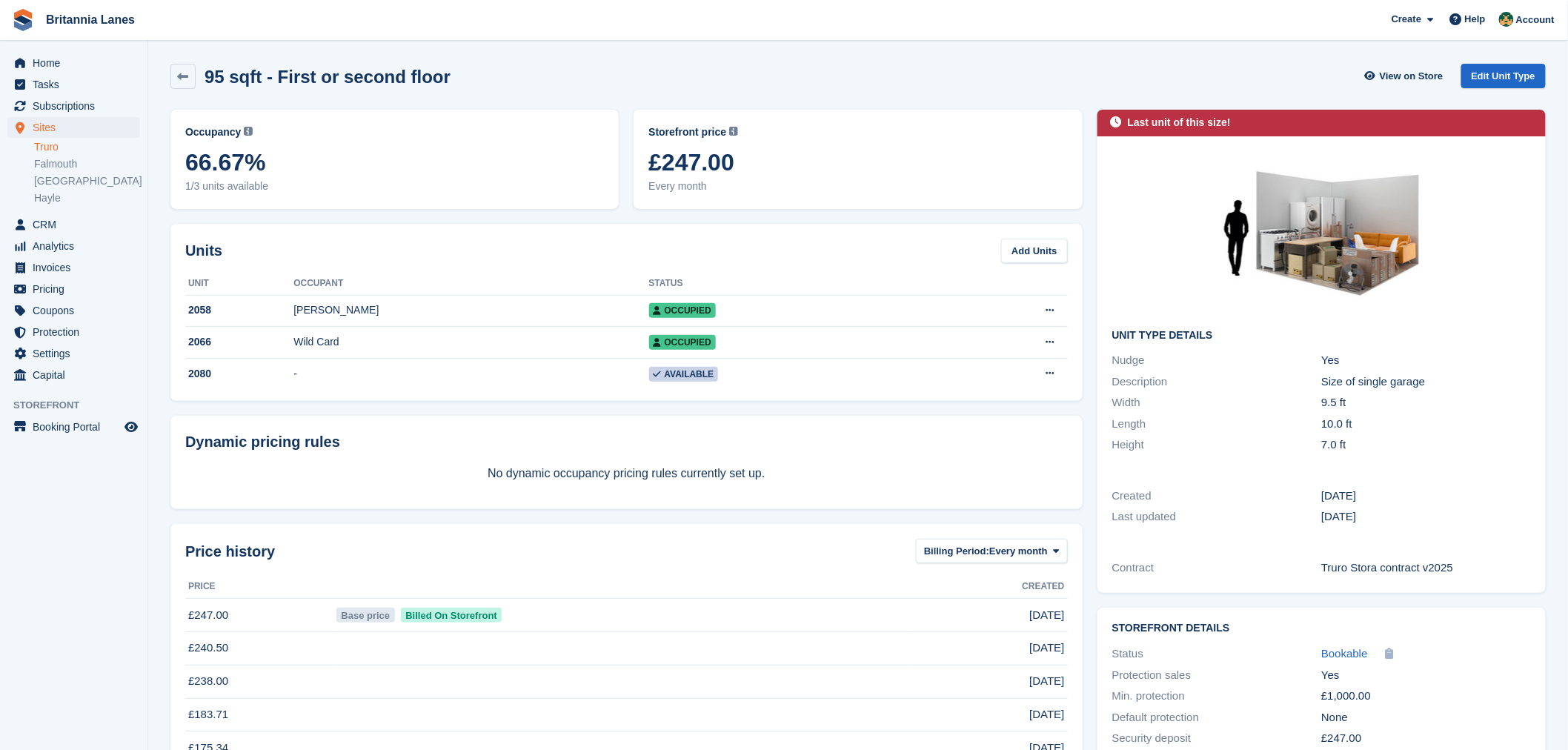
click at [345, 470] on p "No dynamic occupancy pricing rules currently set up." at bounding box center [626, 473] width 883 height 18
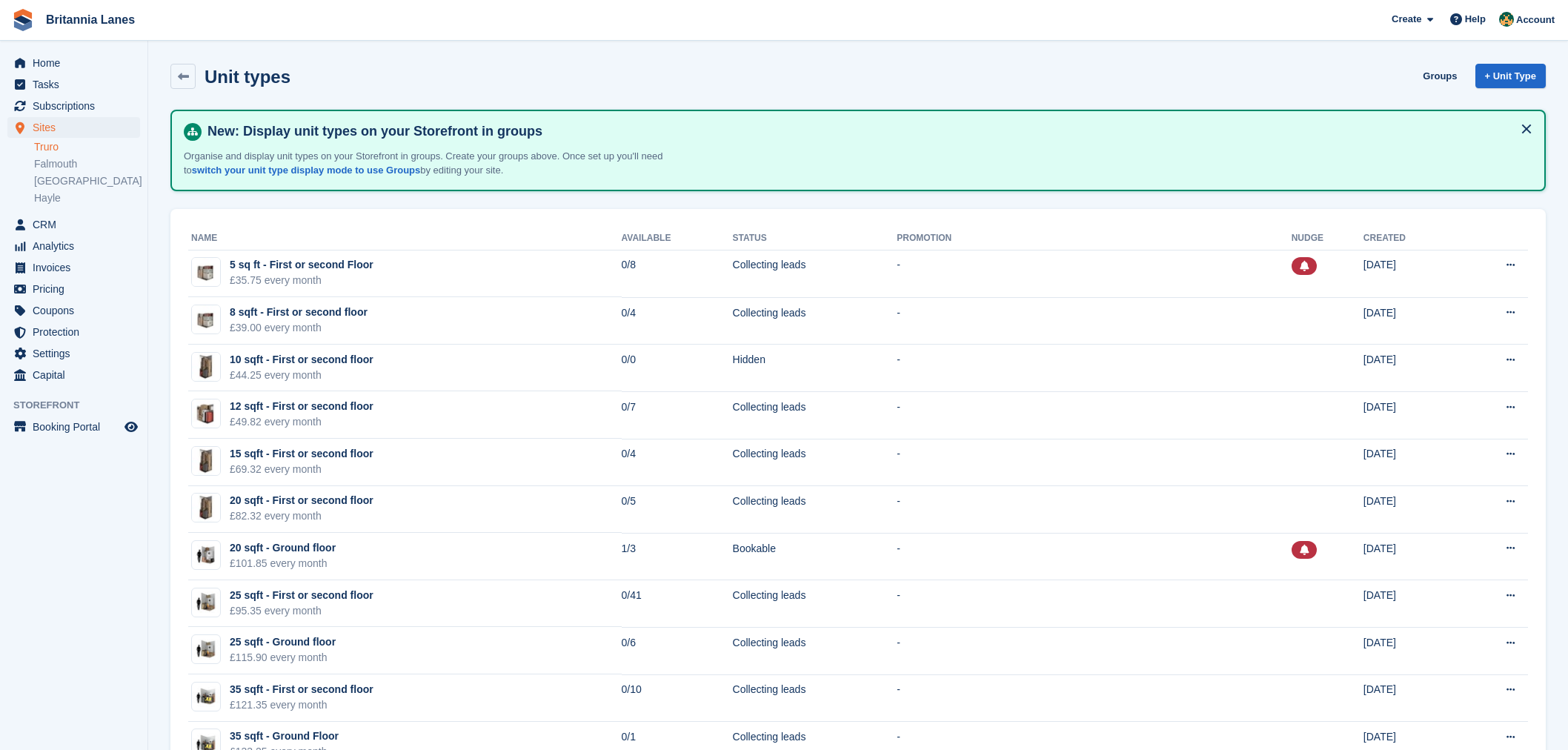
scroll to position [1230, 0]
